Goal: Information Seeking & Learning: Learn about a topic

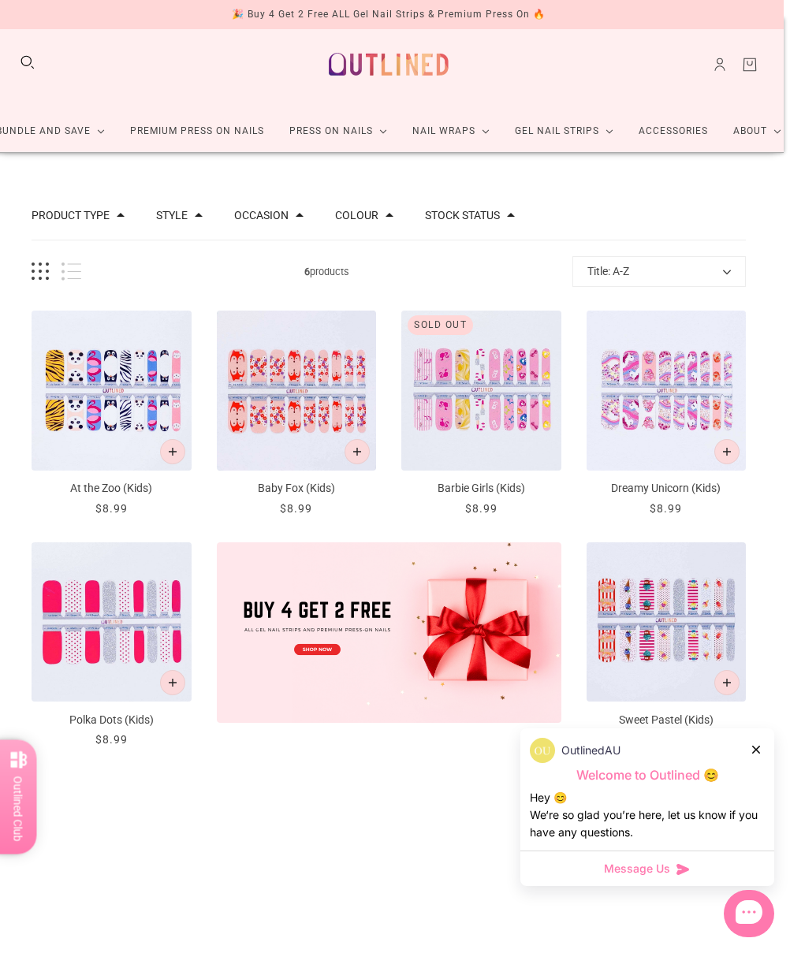
scroll to position [0, 6]
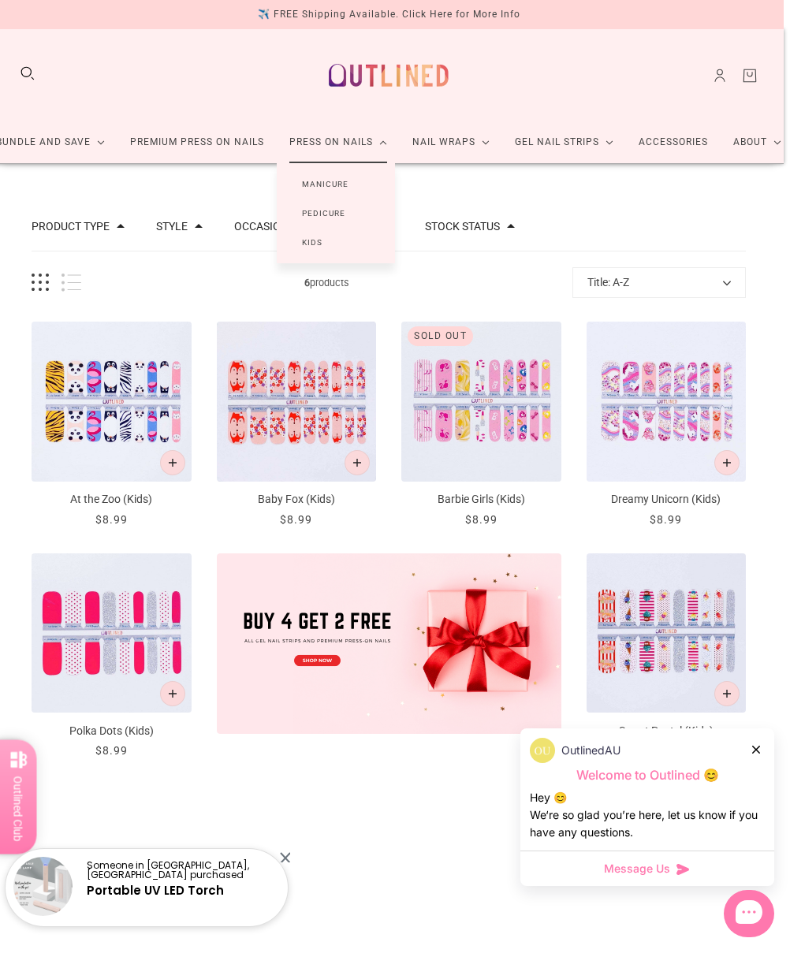
click at [307, 255] on link "Kids" at bounding box center [312, 242] width 71 height 29
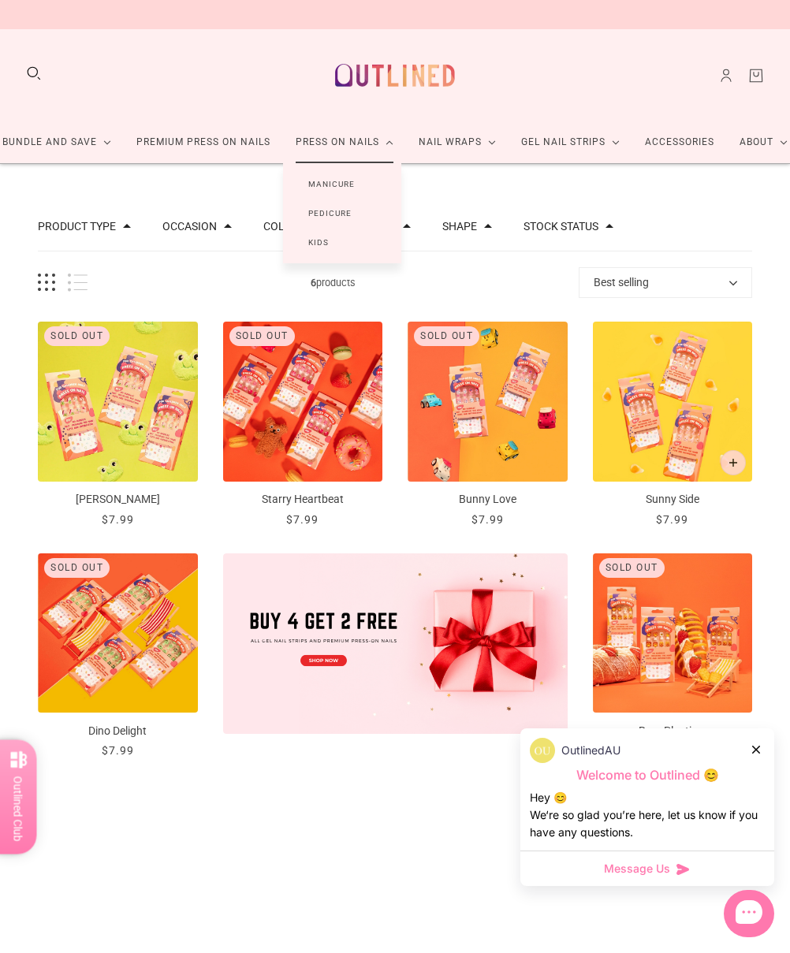
click at [332, 217] on link "Pedicure" at bounding box center [330, 213] width 94 height 29
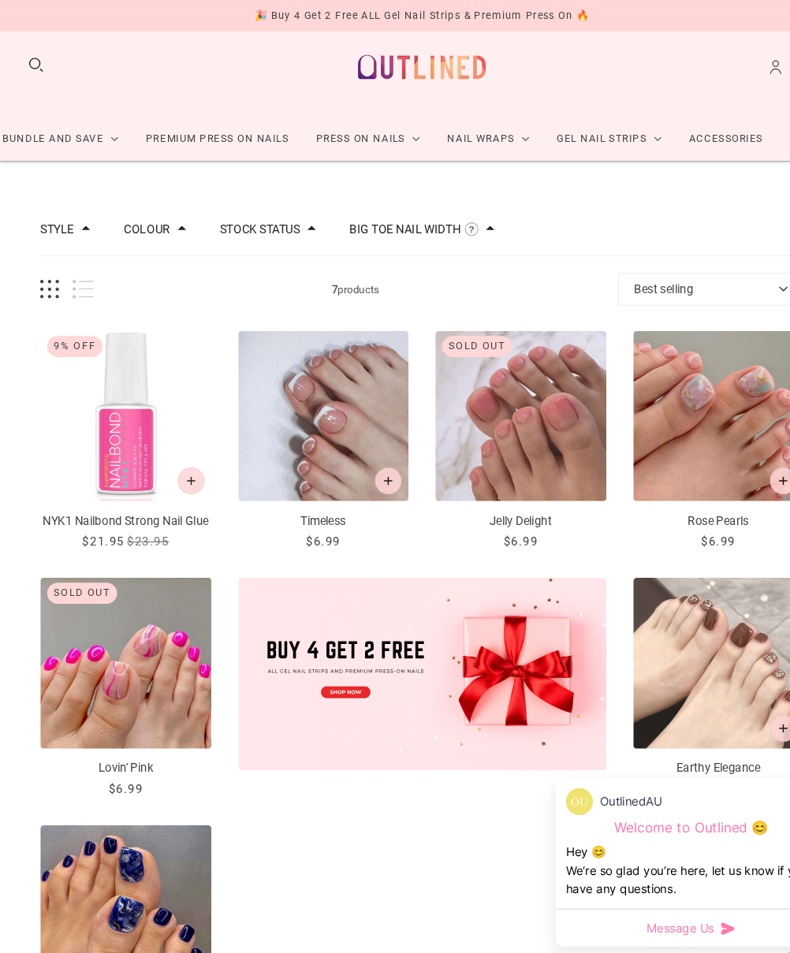
scroll to position [19, 0]
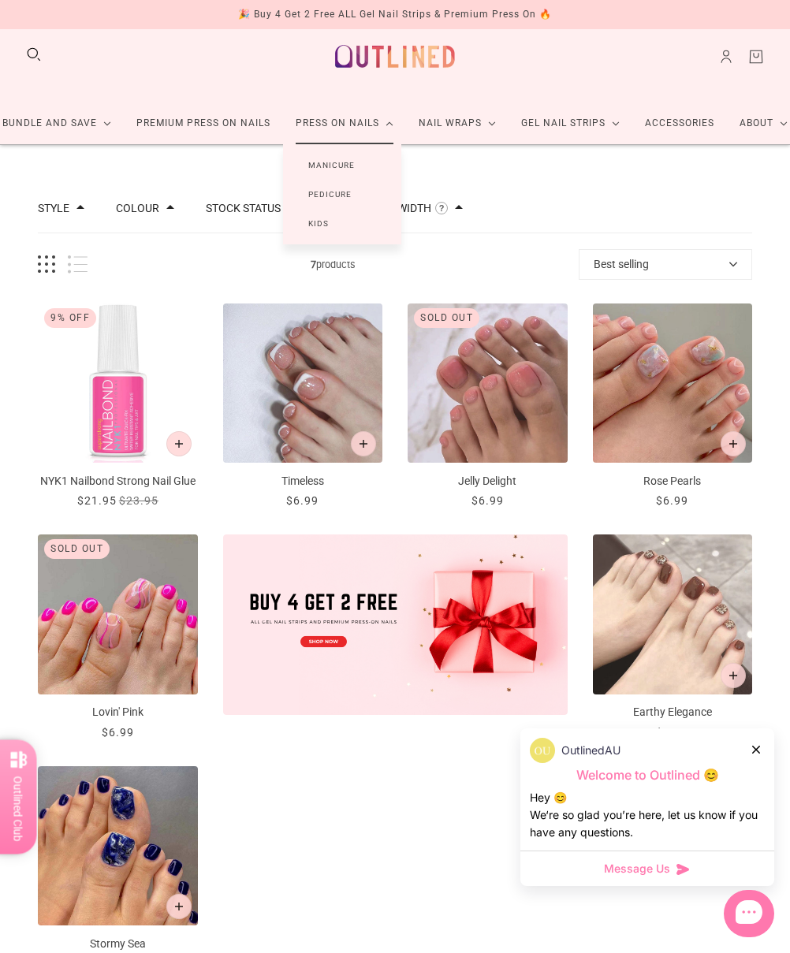
click at [347, 158] on link "Manicure" at bounding box center [331, 165] width 97 height 29
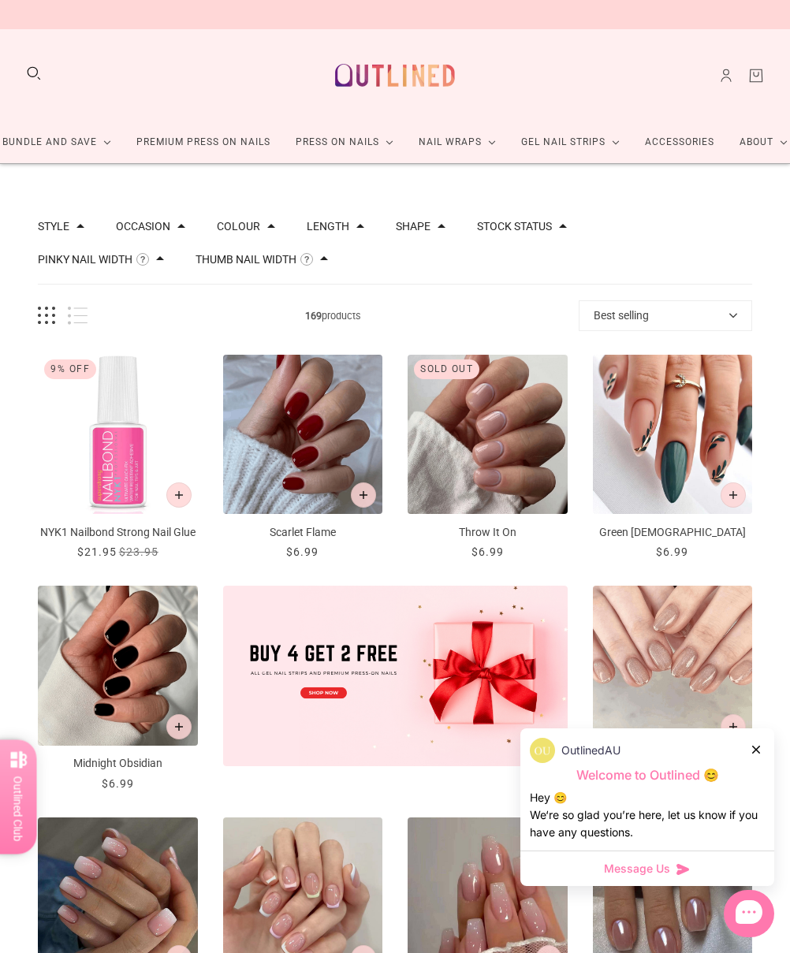
click at [696, 147] on link "Accessories" at bounding box center [679, 142] width 95 height 42
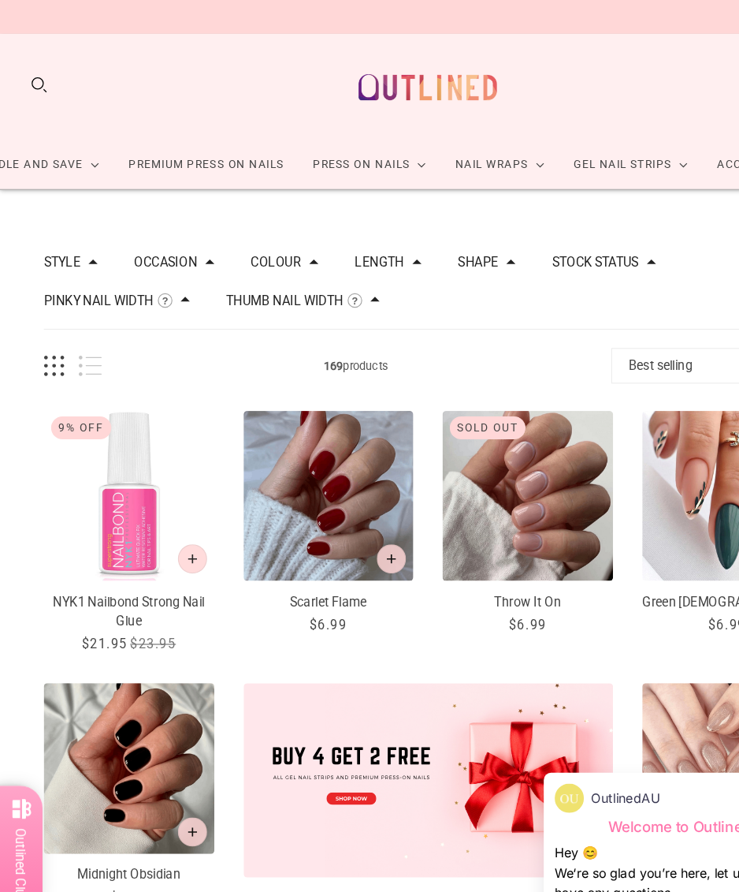
scroll to position [13, 0]
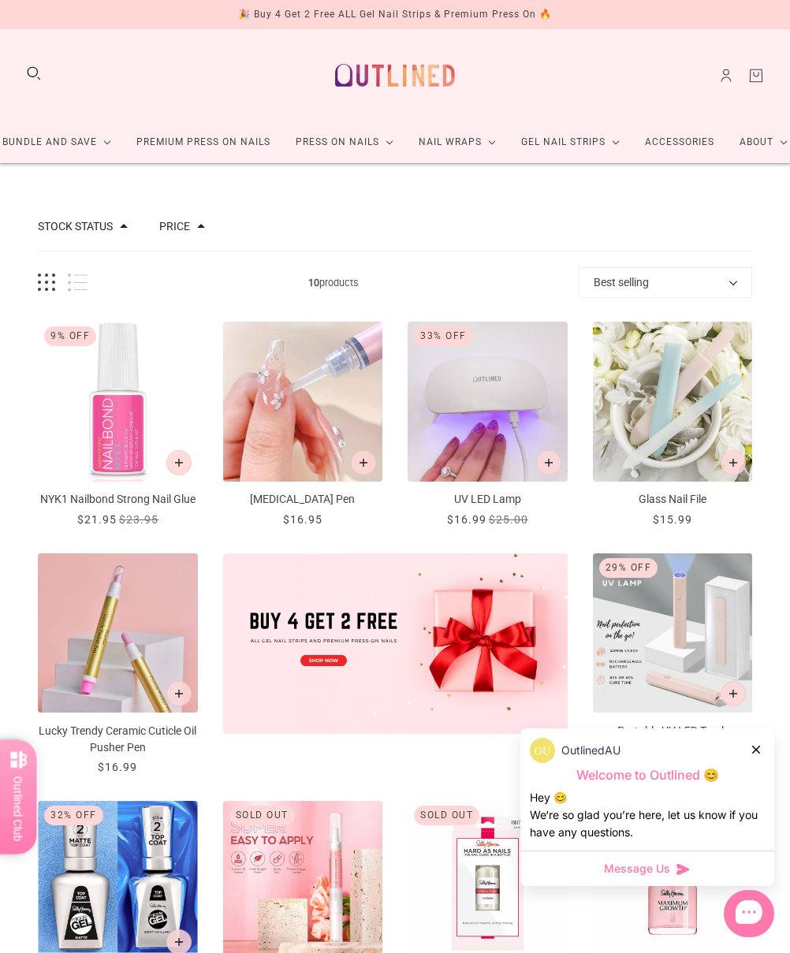
click at [42, 72] on button "Search" at bounding box center [33, 73] width 17 height 17
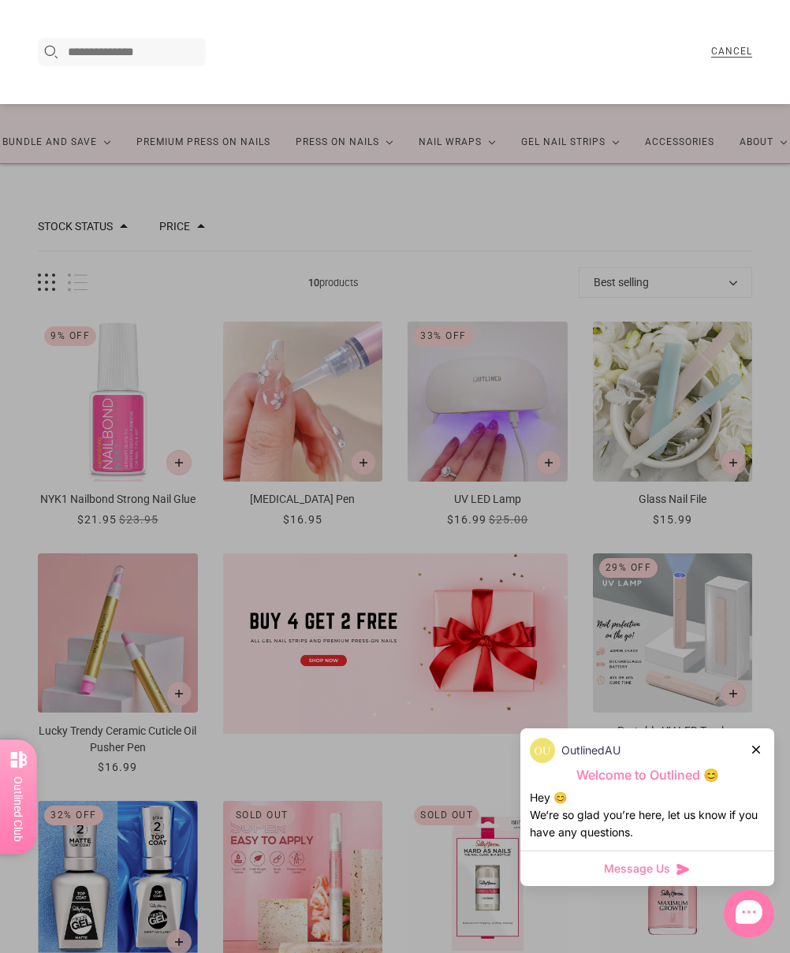
click at [145, 59] on input "Search here..." at bounding box center [134, 52] width 133 height 19
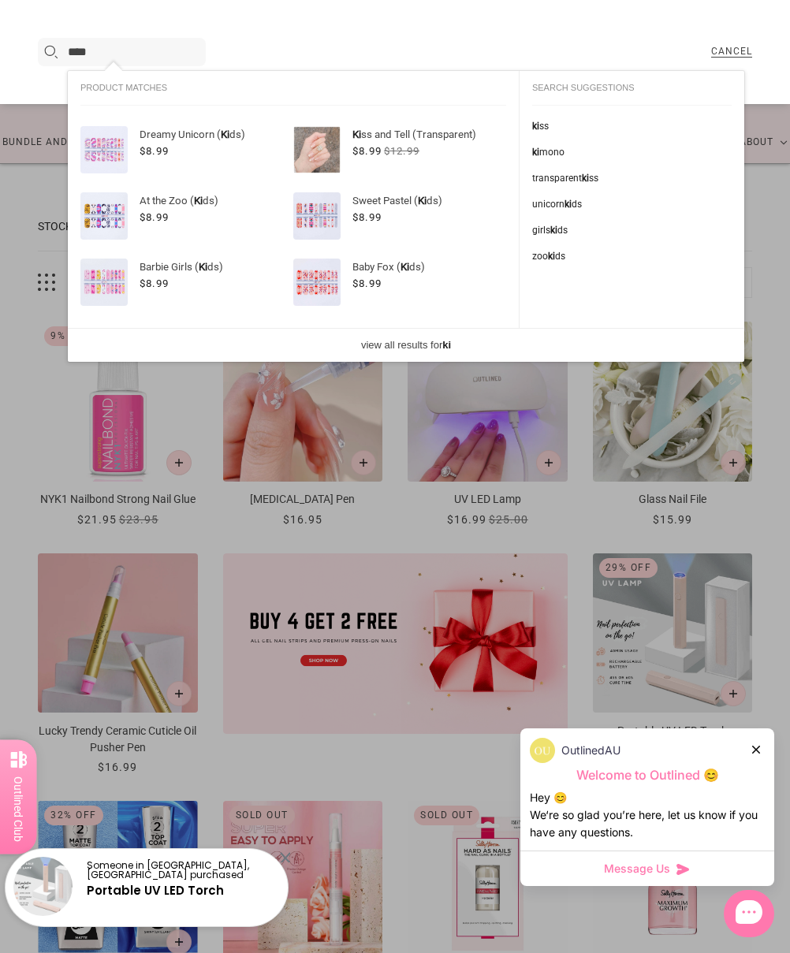
type input "****"
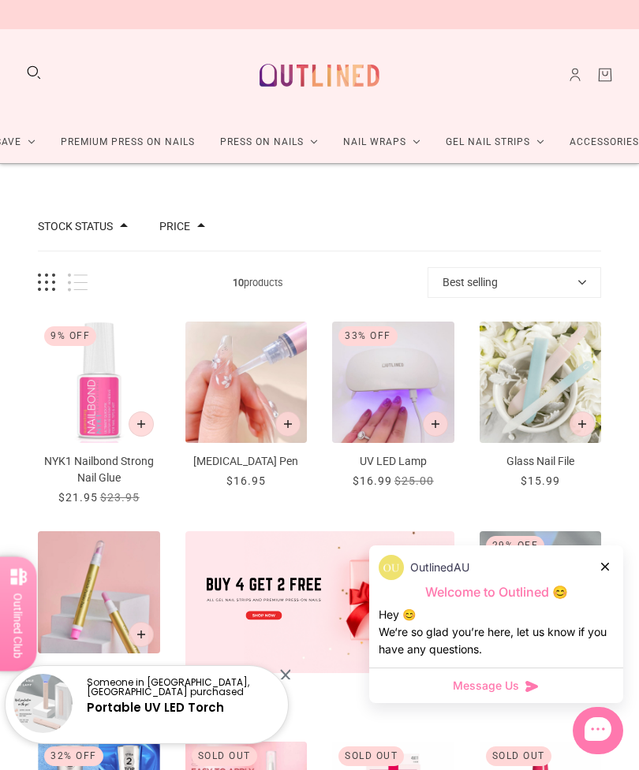
scroll to position [91, 0]
